Goal: Obtain resource: Download file/media

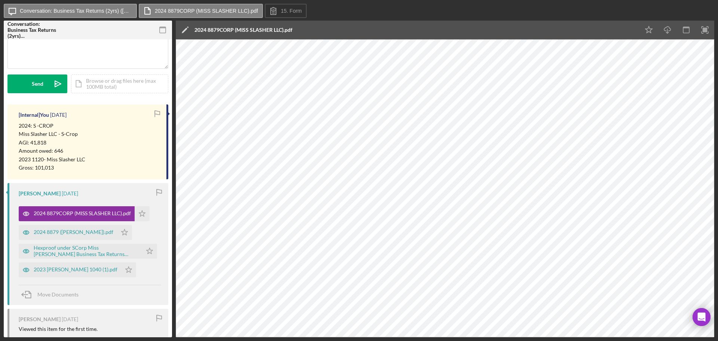
scroll to position [75, 0]
click at [83, 230] on div "2024 8879 (CLEEREMAN ELISE).pdf" at bounding box center [74, 231] width 80 height 6
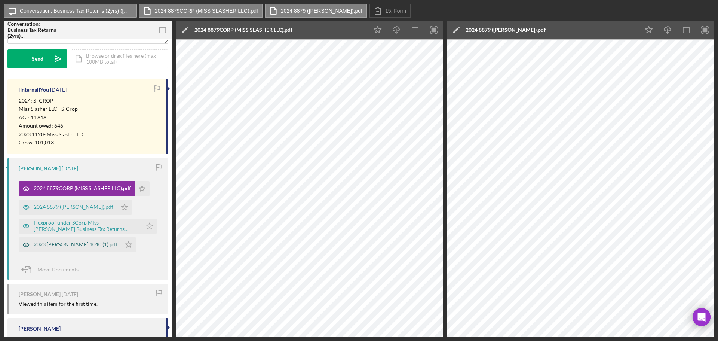
scroll to position [112, 0]
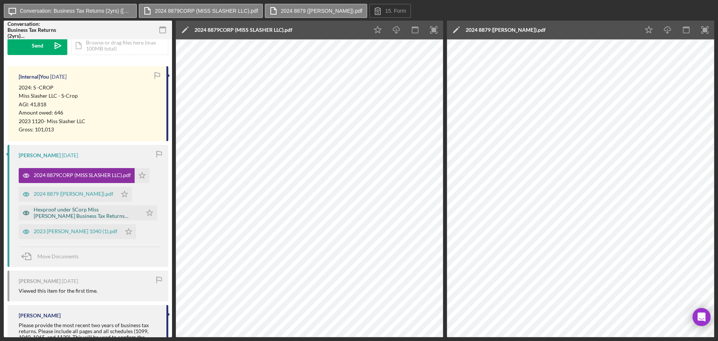
click at [83, 212] on div "Hexproof under SCorp Miss Slasher Business Tax Returns (2yrs) 20250729.pdf" at bounding box center [86, 212] width 105 height 12
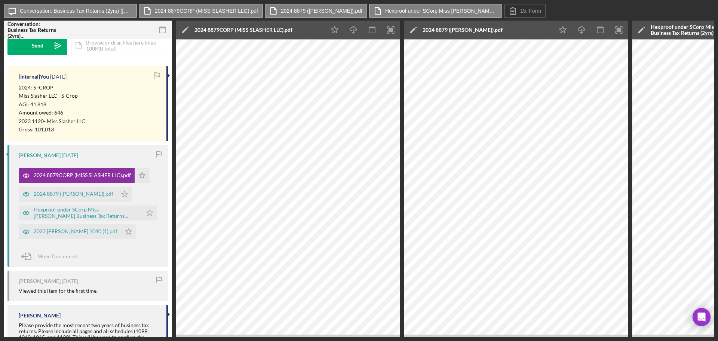
drag, startPoint x: 517, startPoint y: 338, endPoint x: 536, endPoint y: 335, distance: 18.9
click at [171, 270] on div "Icon/Message Conversation: Business Tax Returns (2yrs) (Elise C.) 2024 8879CORP…" at bounding box center [359, 170] width 718 height 341
click at [635, 339] on div "Icon/Message Conversation: Business Tax Returns (2yrs) (Elise C.) 2024 8879CORP…" at bounding box center [359, 170] width 718 height 341
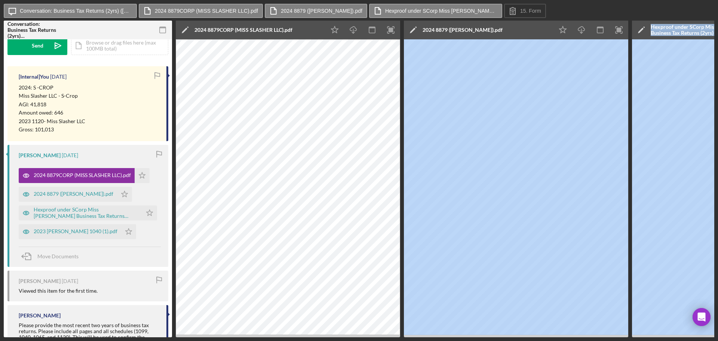
drag, startPoint x: 582, startPoint y: 338, endPoint x: 630, endPoint y: 332, distance: 48.3
click at [8, 269] on div "Icon/Message Conversation: Business Tax Returns (2yrs) (Elise C.) 2024 8879CORP…" at bounding box center [359, 170] width 718 height 341
click at [92, 172] on div "2024 8879CORP (MISS SLASHER LLC).pdf" at bounding box center [77, 175] width 116 height 15
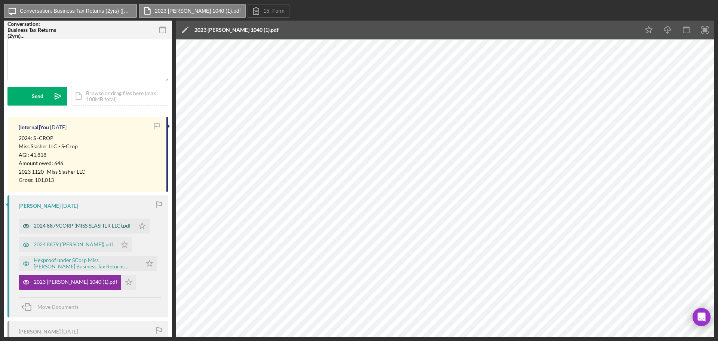
scroll to position [75, 0]
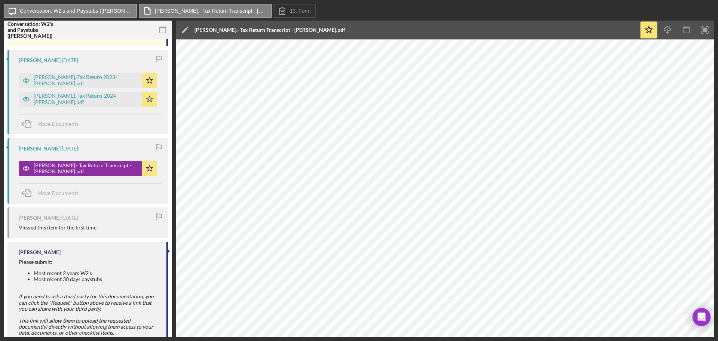
scroll to position [224, 0]
